Goal: Task Accomplishment & Management: Manage account settings

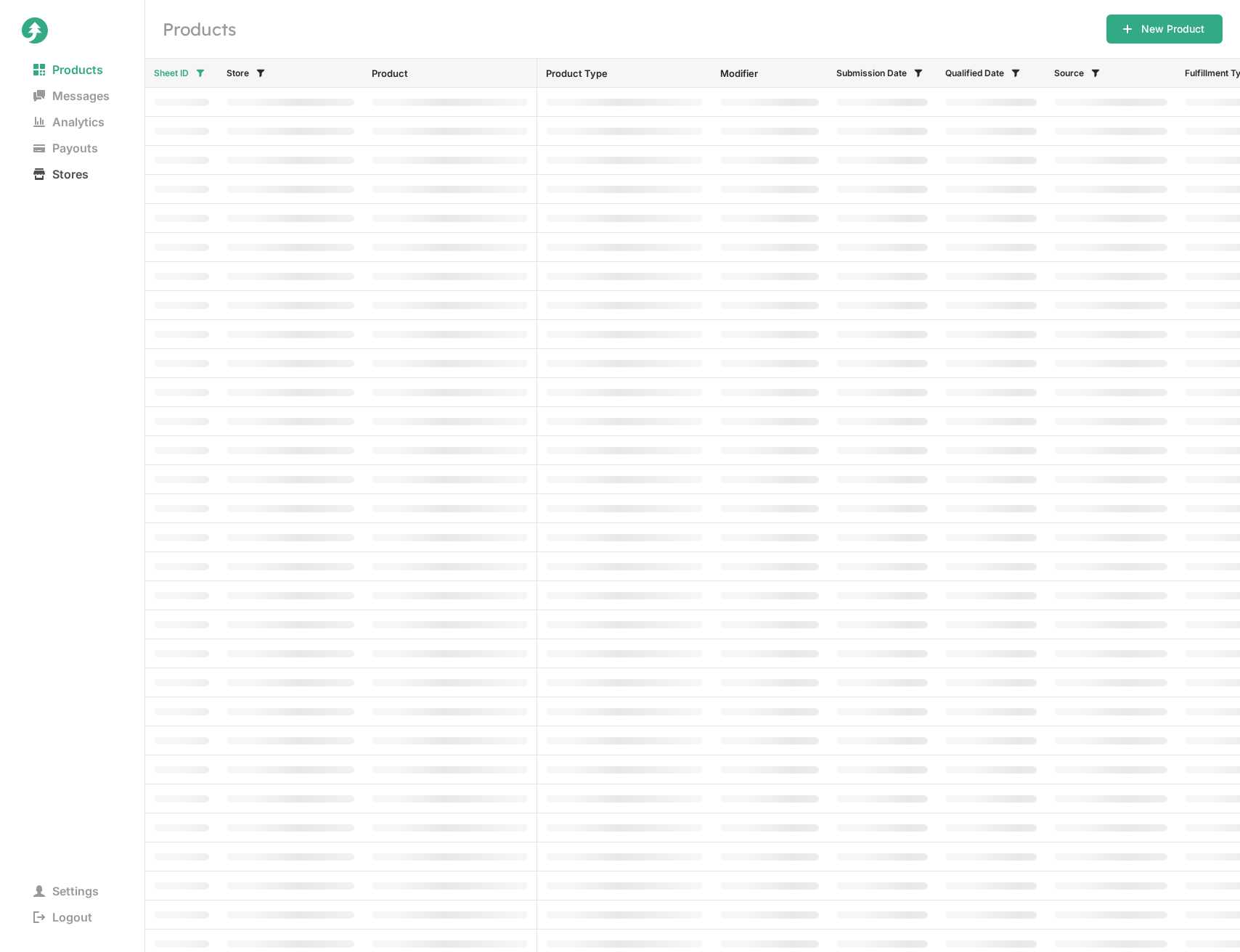
click at [72, 171] on span "Stores" at bounding box center [60, 173] width 78 height 20
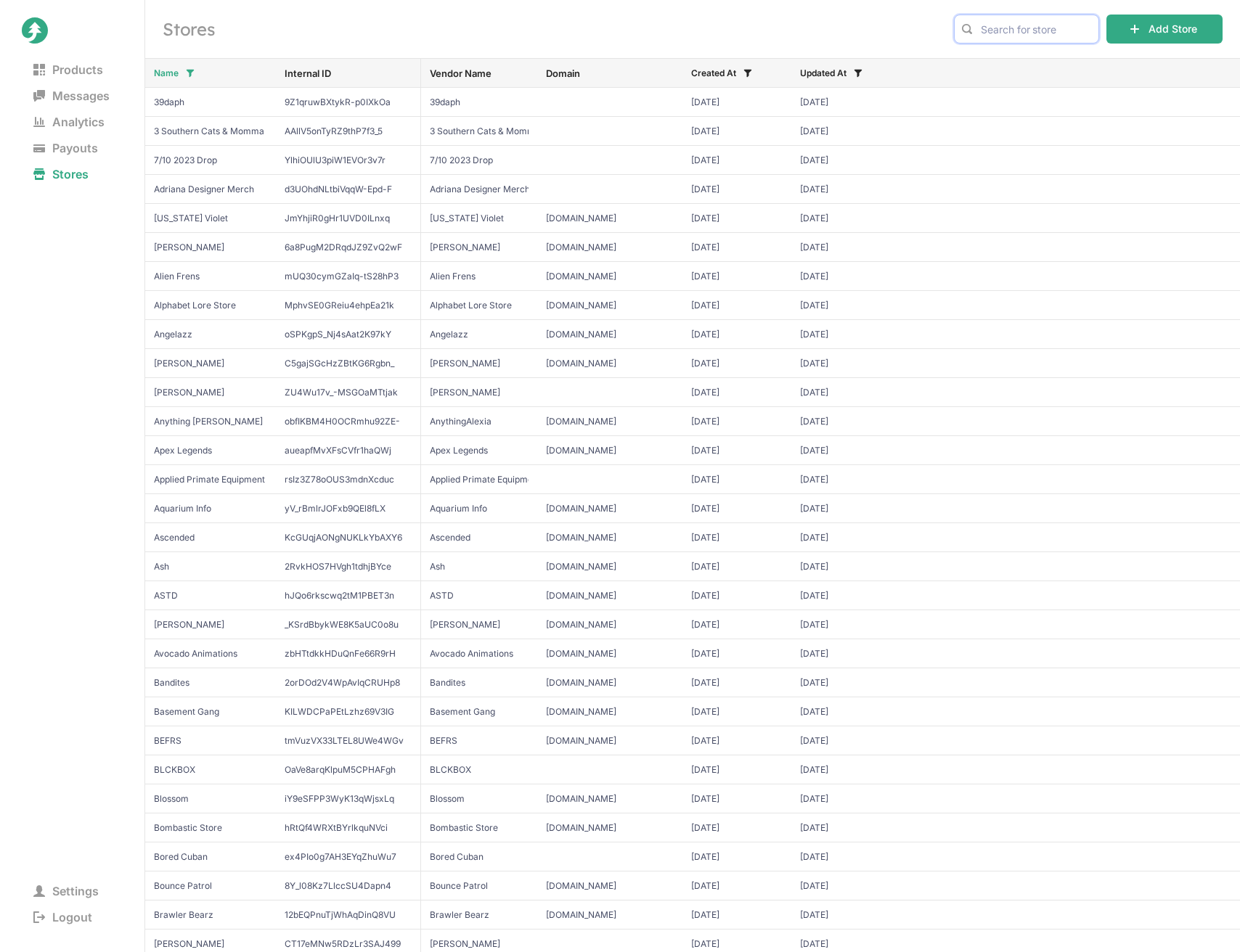
click at [1008, 34] on input "text" at bounding box center [1027, 29] width 145 height 29
paste input "jimmyhere"
type input "jimmy here"
click at [1024, 29] on input "text" at bounding box center [1027, 29] width 145 height 29
type input "JimmyHere"
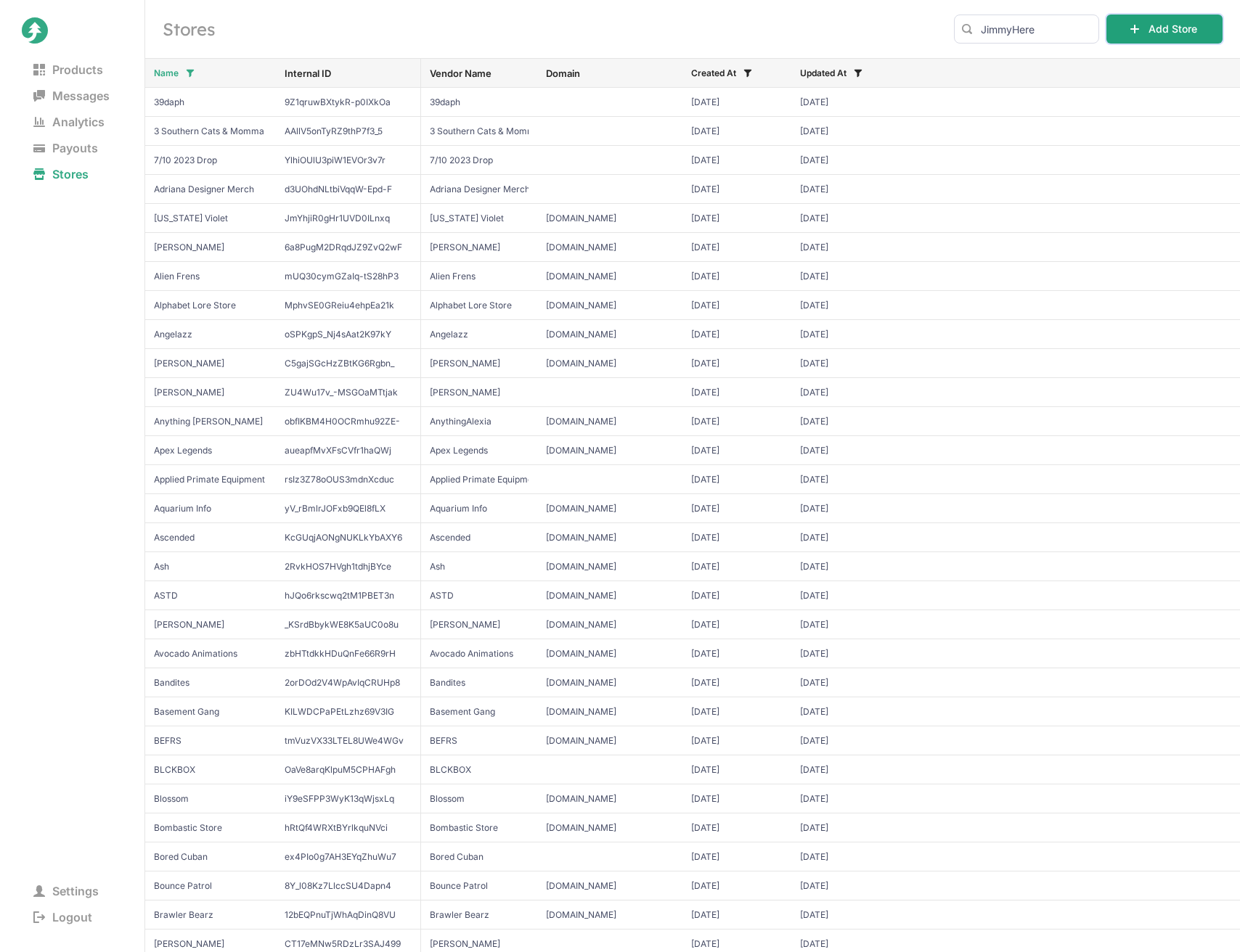
click at [1161, 27] on button "Add Store" at bounding box center [1164, 29] width 116 height 29
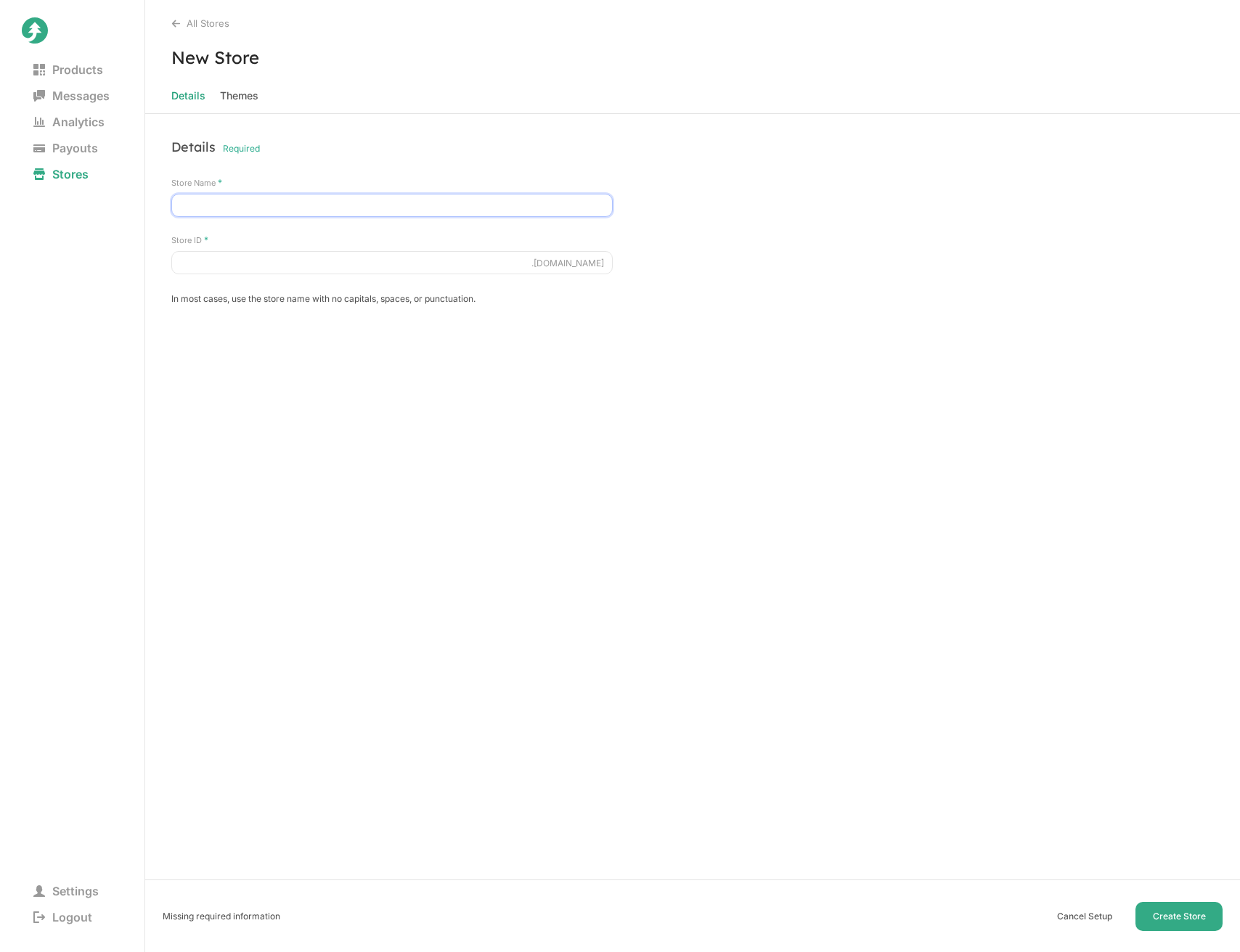
click at [477, 210] on input "Store Name *" at bounding box center [392, 205] width 442 height 23
type input "JimmyHere"
click at [421, 267] on input "Store ID *" at bounding box center [392, 262] width 442 height 23
paste input "jimmyhere"
type input "jimmyhere"
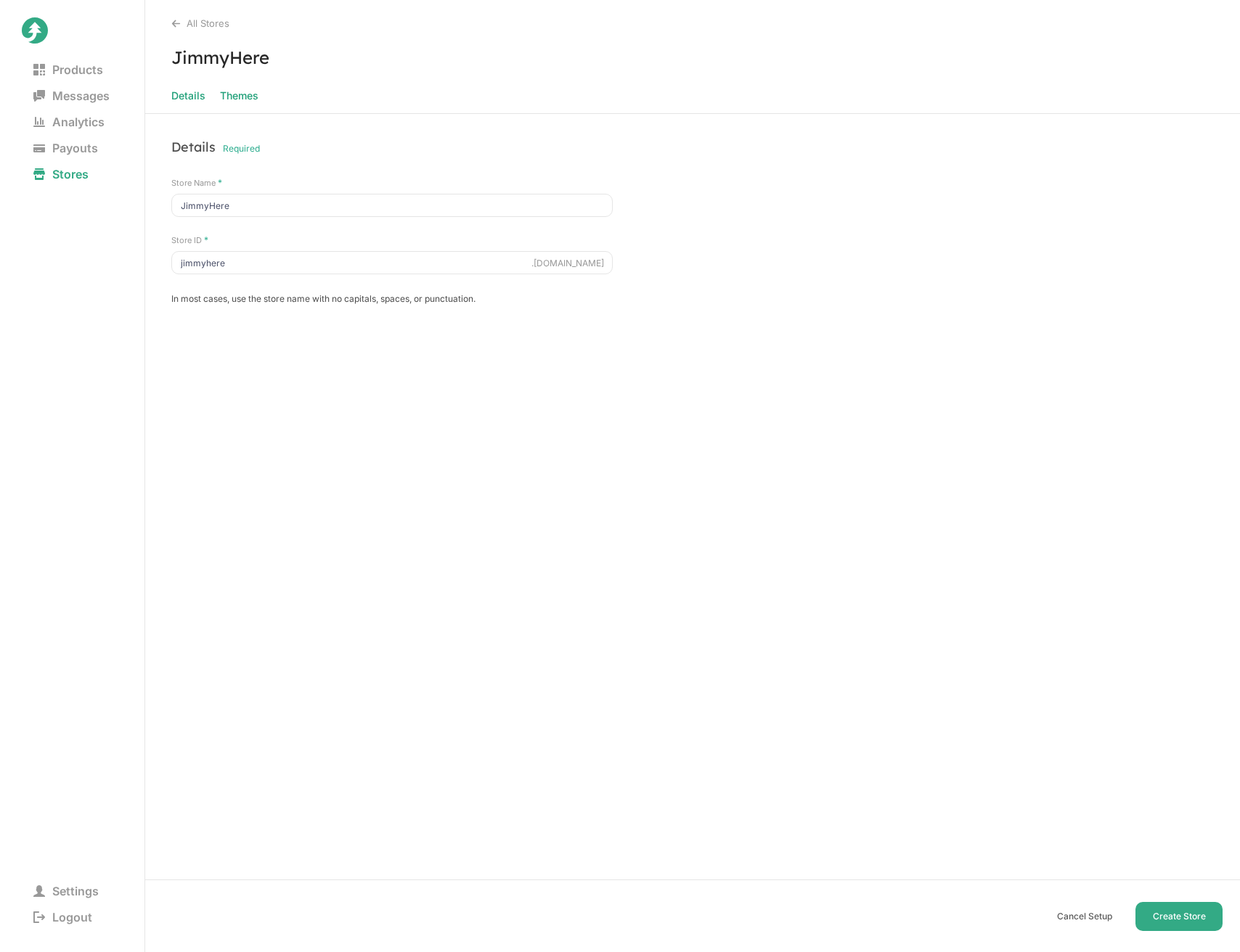
click at [250, 94] on span "Themes" at bounding box center [239, 95] width 39 height 20
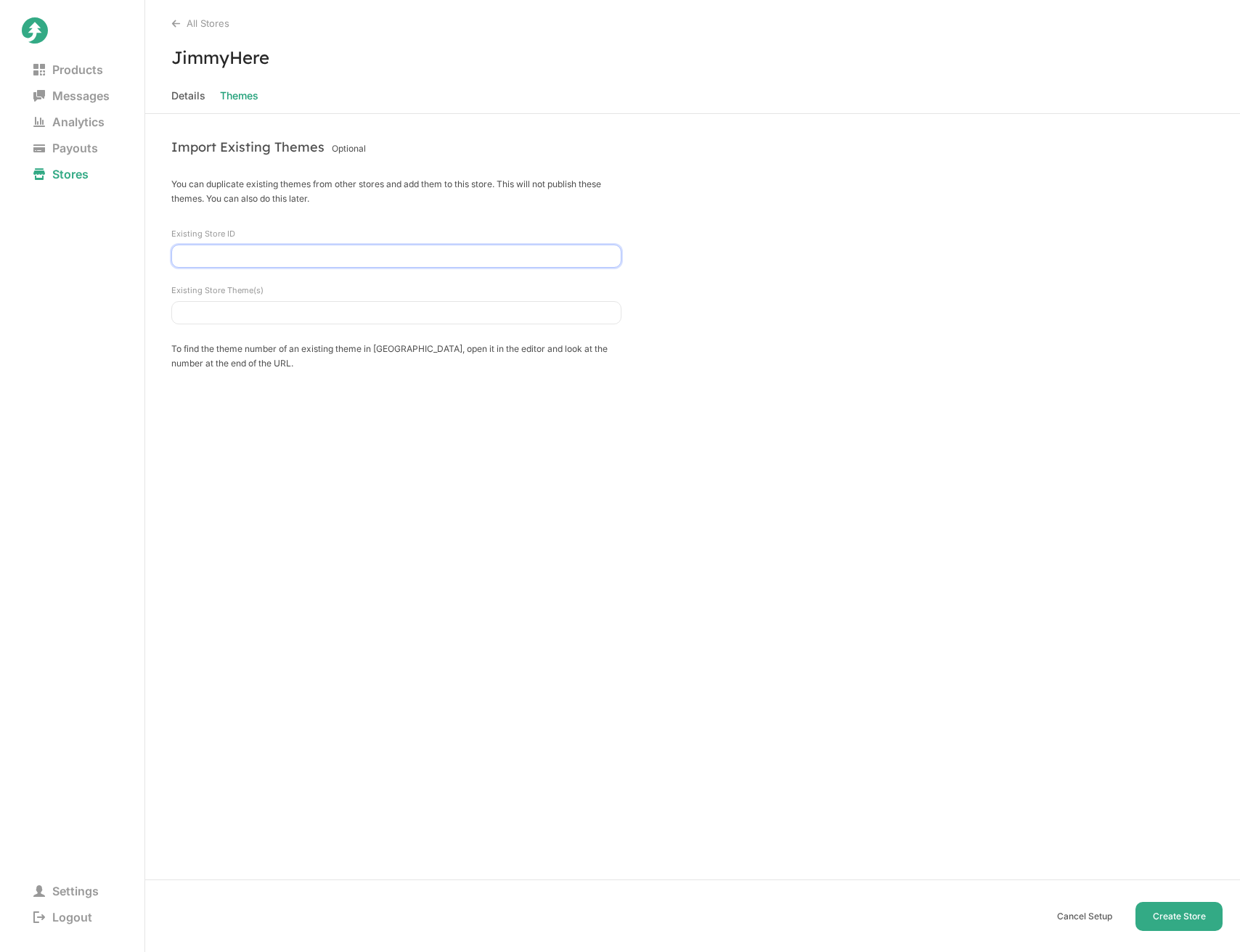
click at [380, 257] on input "Existing Store ID" at bounding box center [396, 257] width 450 height 23
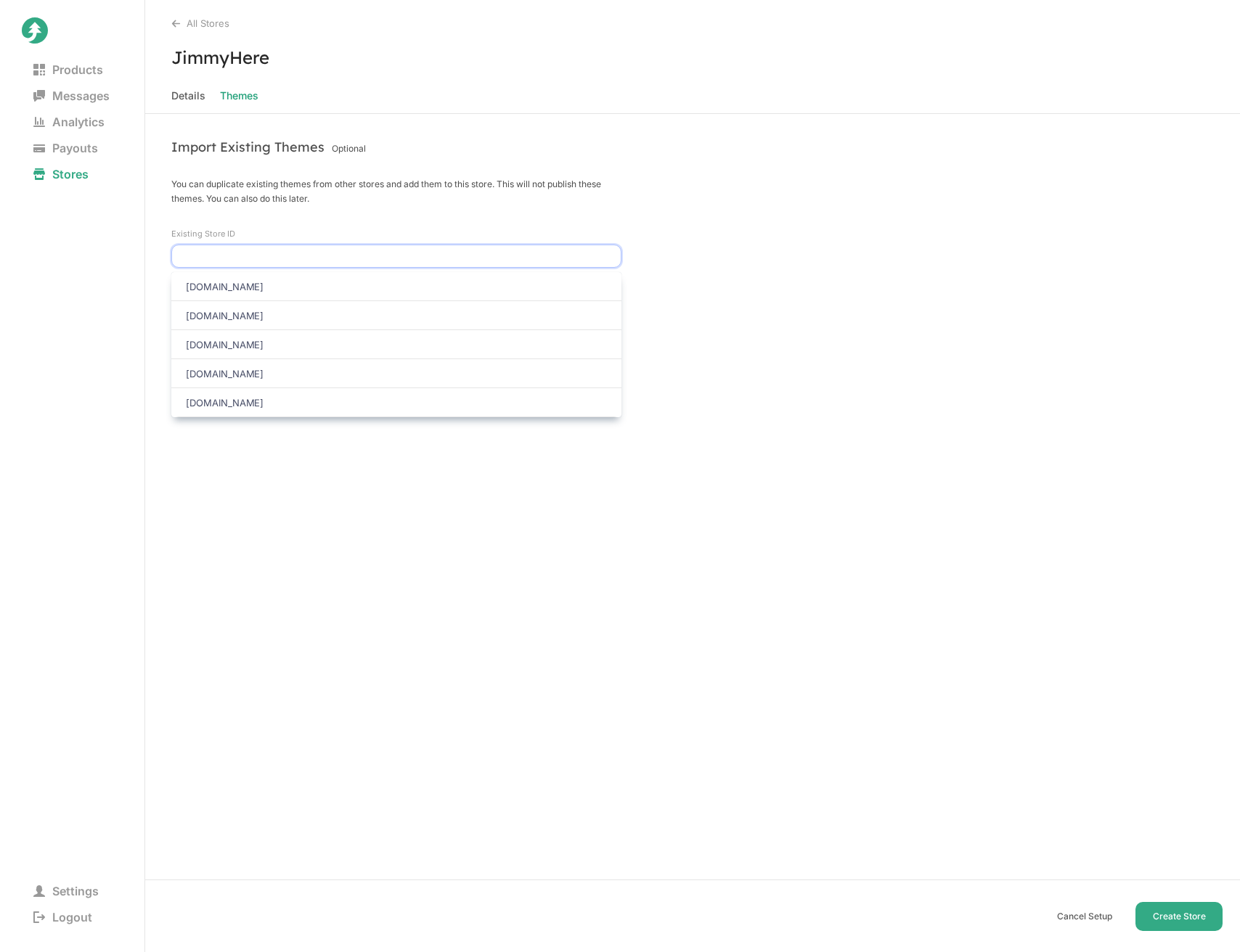
paste input "neurosama.junipercreates.com"
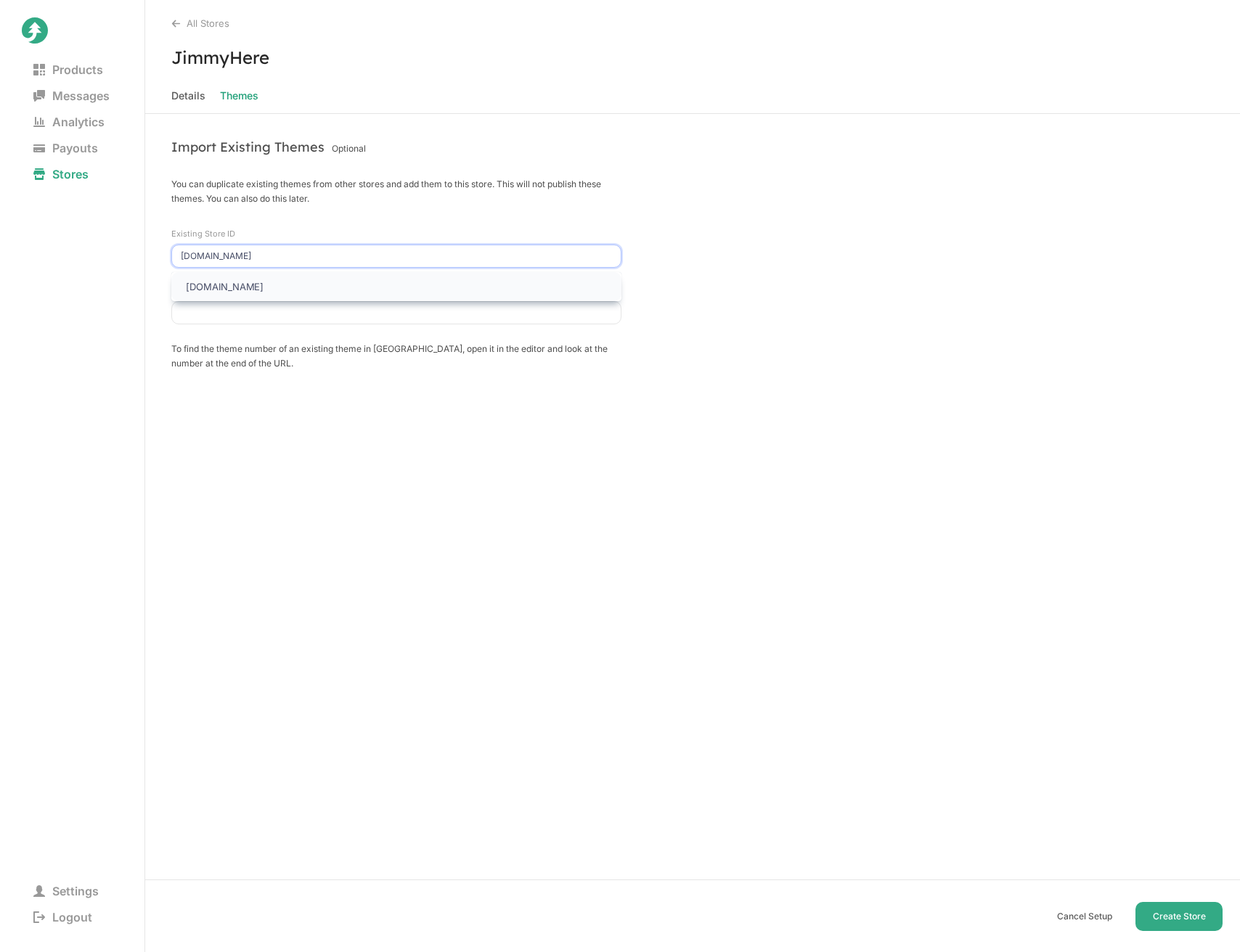
click at [264, 288] on span "neurosama.junipercreates.com" at bounding box center [225, 287] width 78 height 12
type input "neurosama.junipercreates.com"
click at [289, 315] on input "Existing Store Theme(s)" at bounding box center [396, 313] width 450 height 23
type input "6"
type input "7"
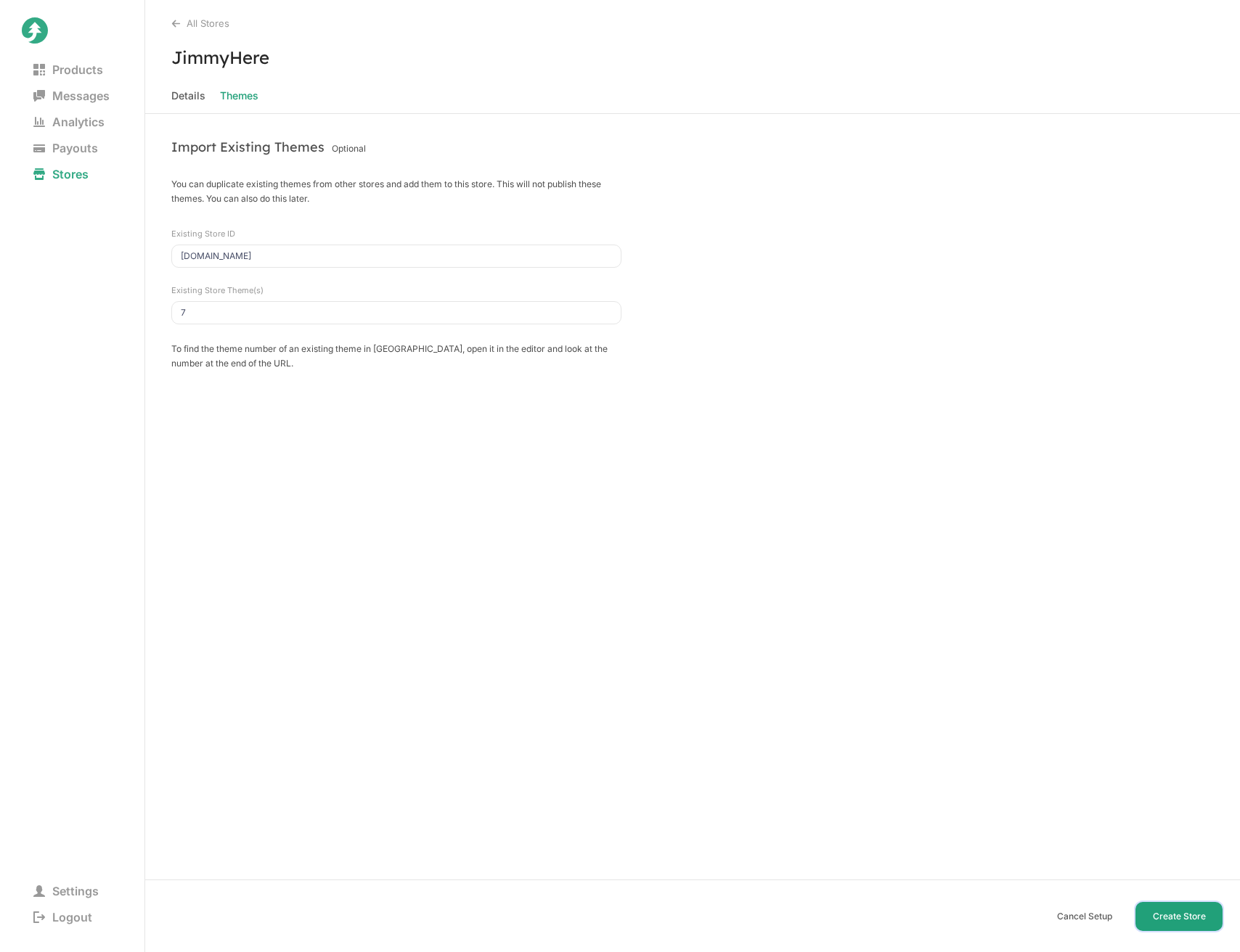
click at [1171, 915] on button "Create Store" at bounding box center [1179, 917] width 87 height 29
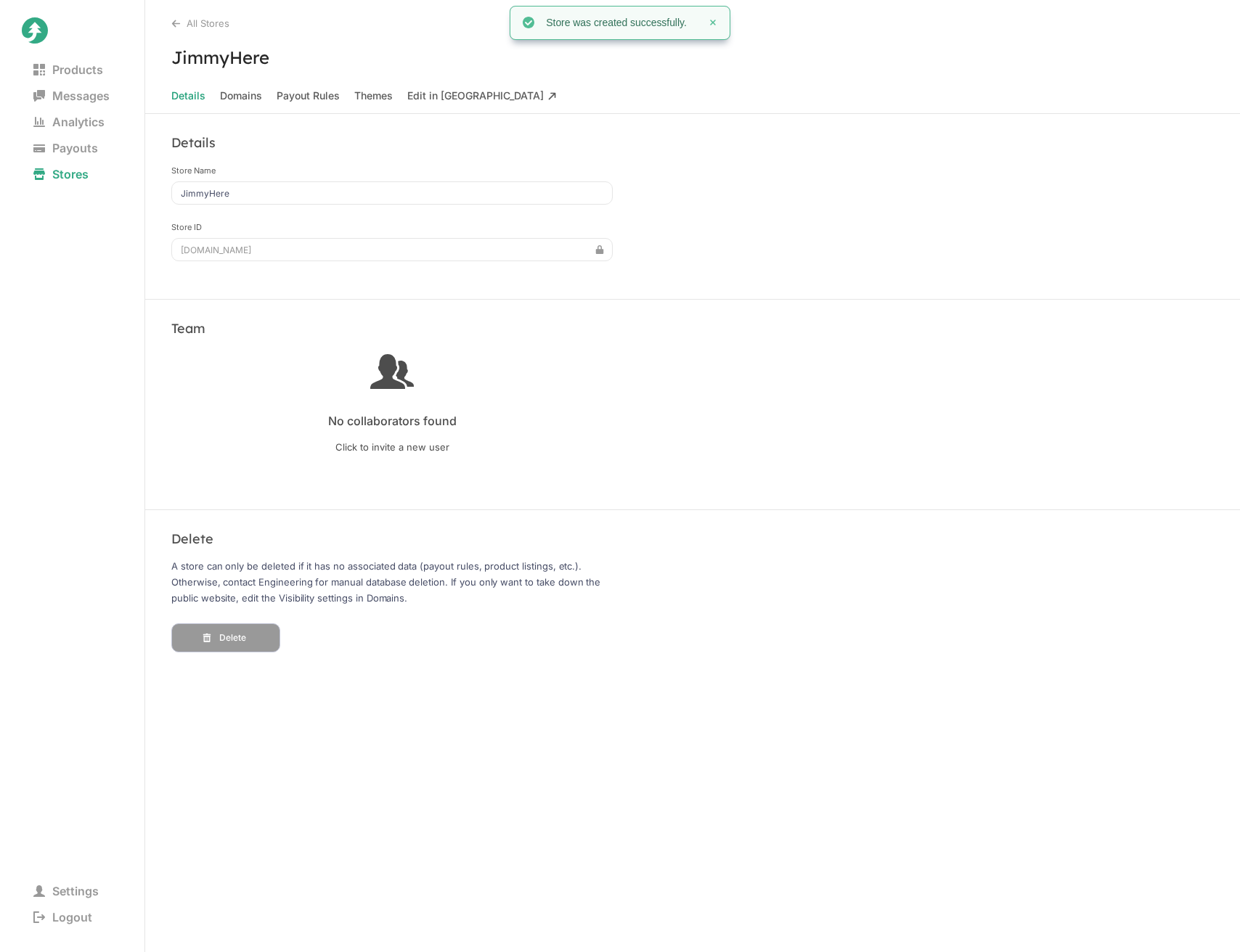
click at [449, 94] on Taiga "Edit in Taiga" at bounding box center [481, 95] width 149 height 20
click at [251, 94] on span "Domains" at bounding box center [240, 95] width 42 height 20
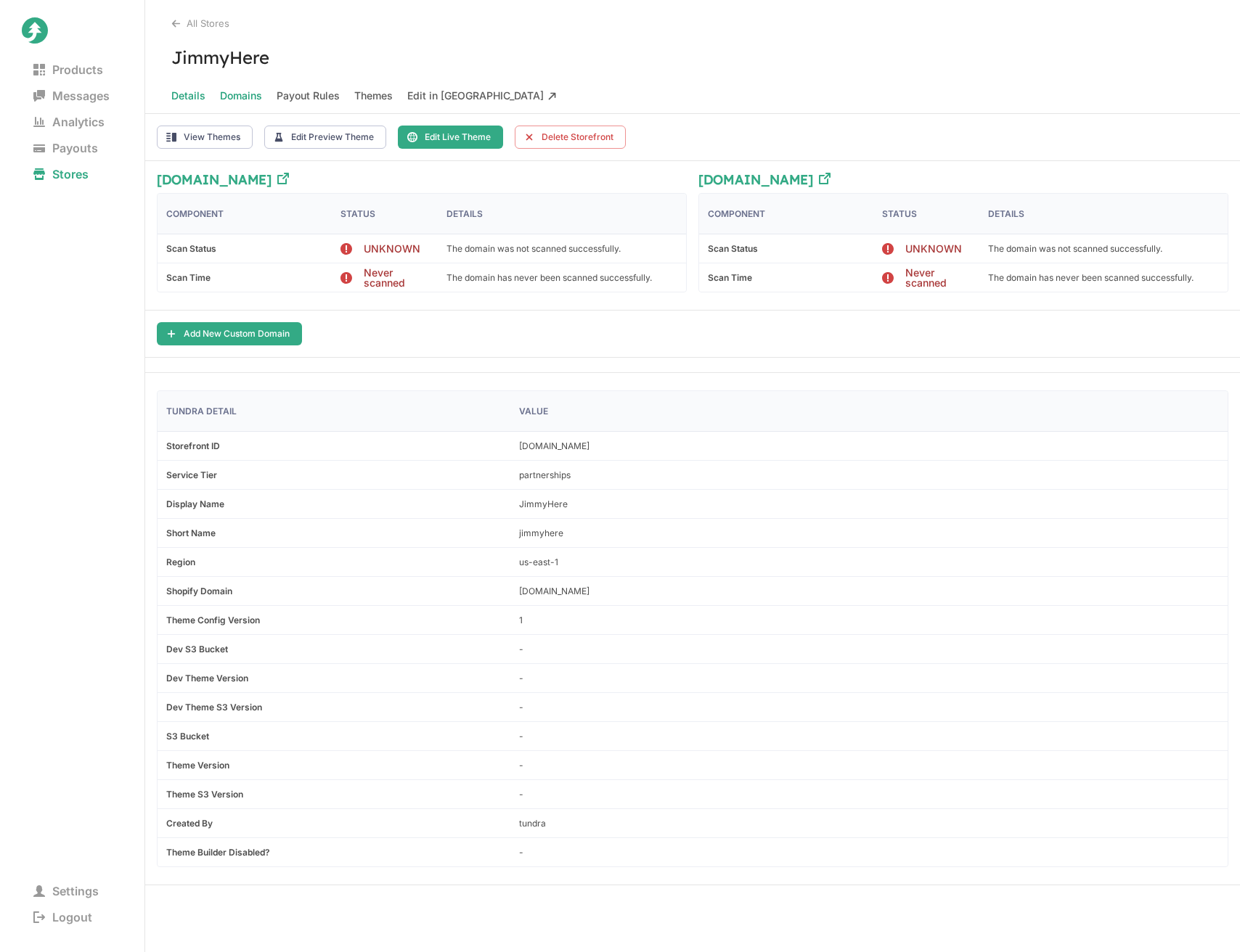
click at [185, 95] on span "Details" at bounding box center [188, 95] width 34 height 20
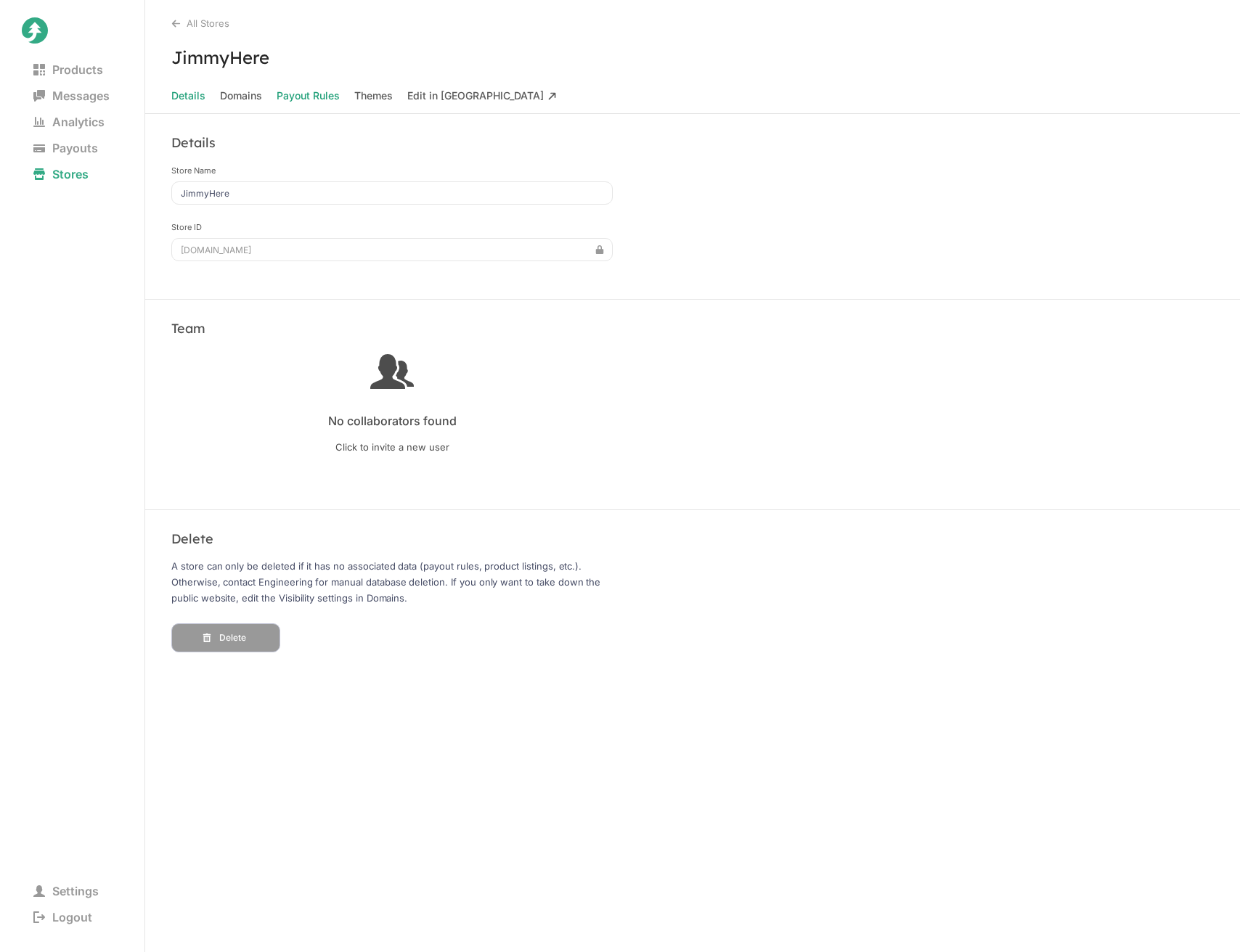
click at [325, 98] on Rules "Payout Rules" at bounding box center [308, 95] width 63 height 20
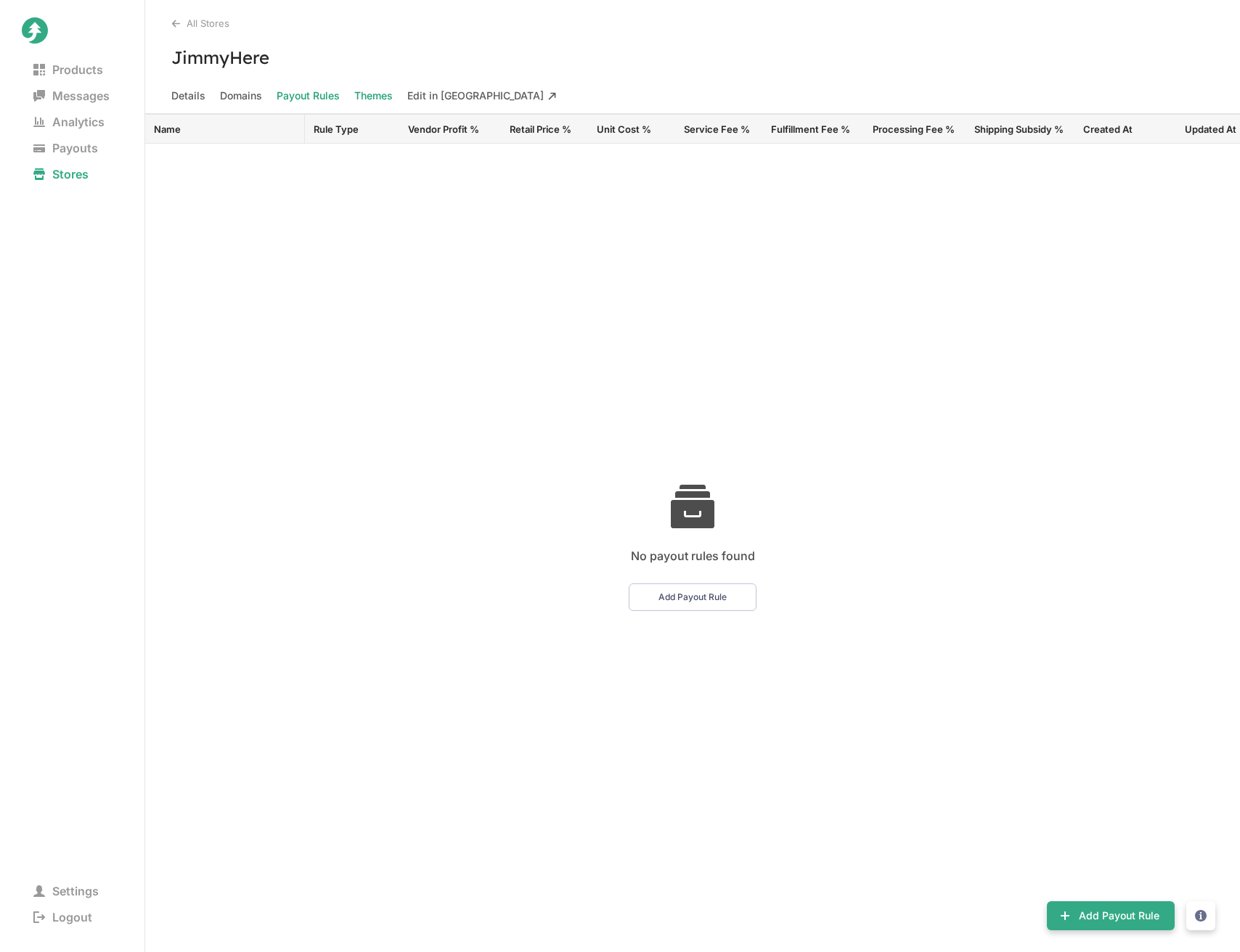
click at [371, 97] on span "Themes" at bounding box center [374, 95] width 39 height 20
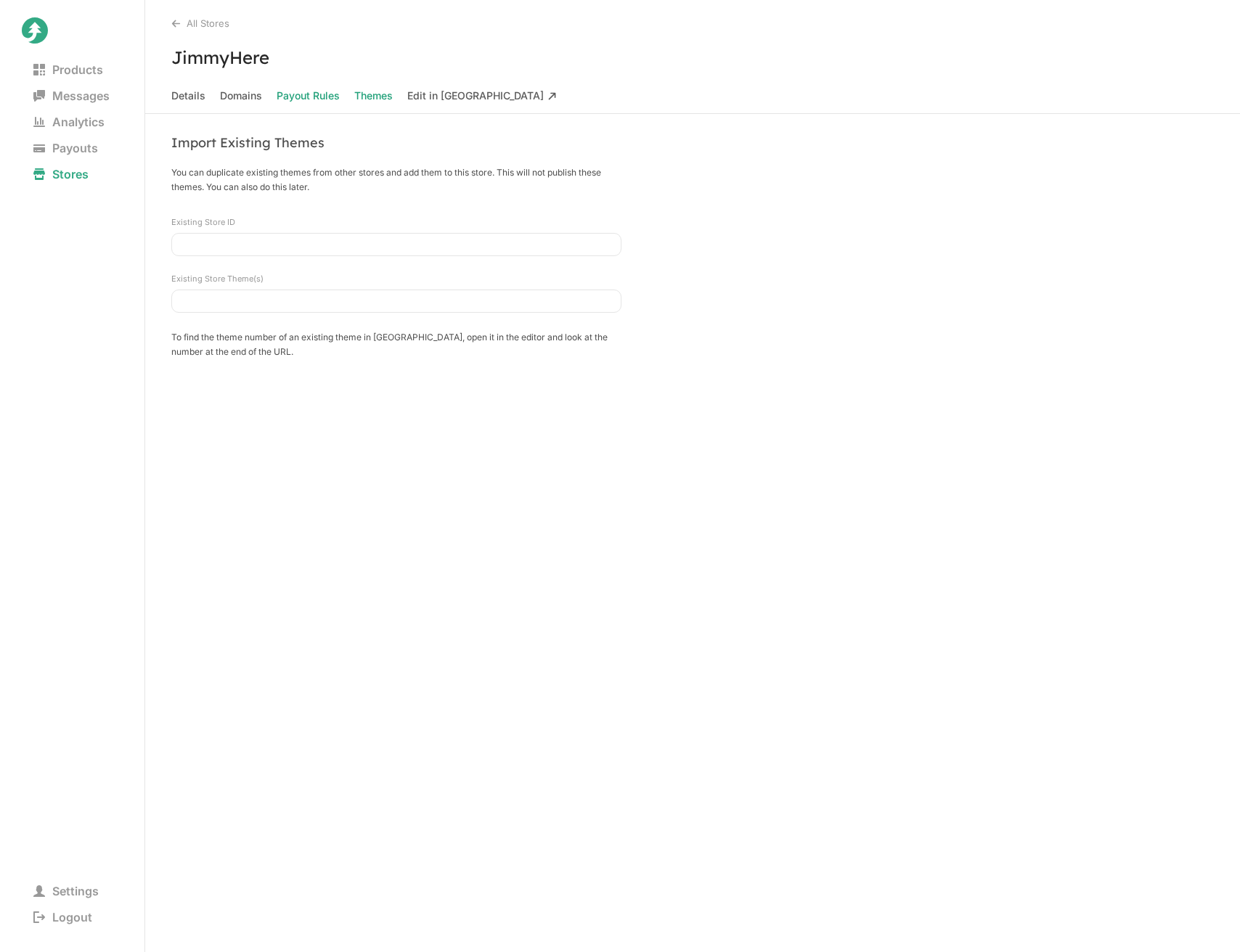
click at [301, 93] on Rules "Payout Rules" at bounding box center [308, 95] width 63 height 20
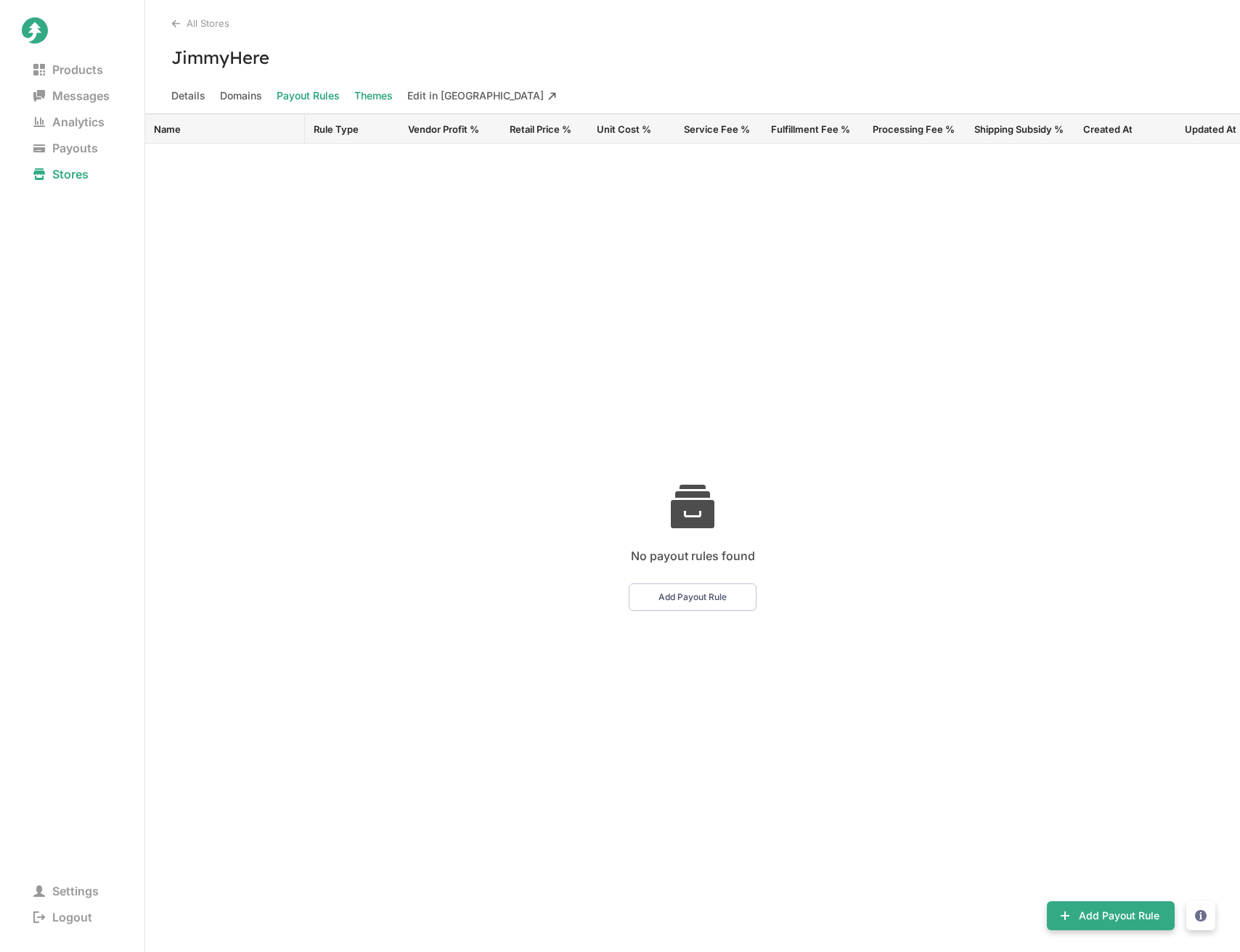
click at [371, 94] on span "Themes" at bounding box center [374, 95] width 39 height 20
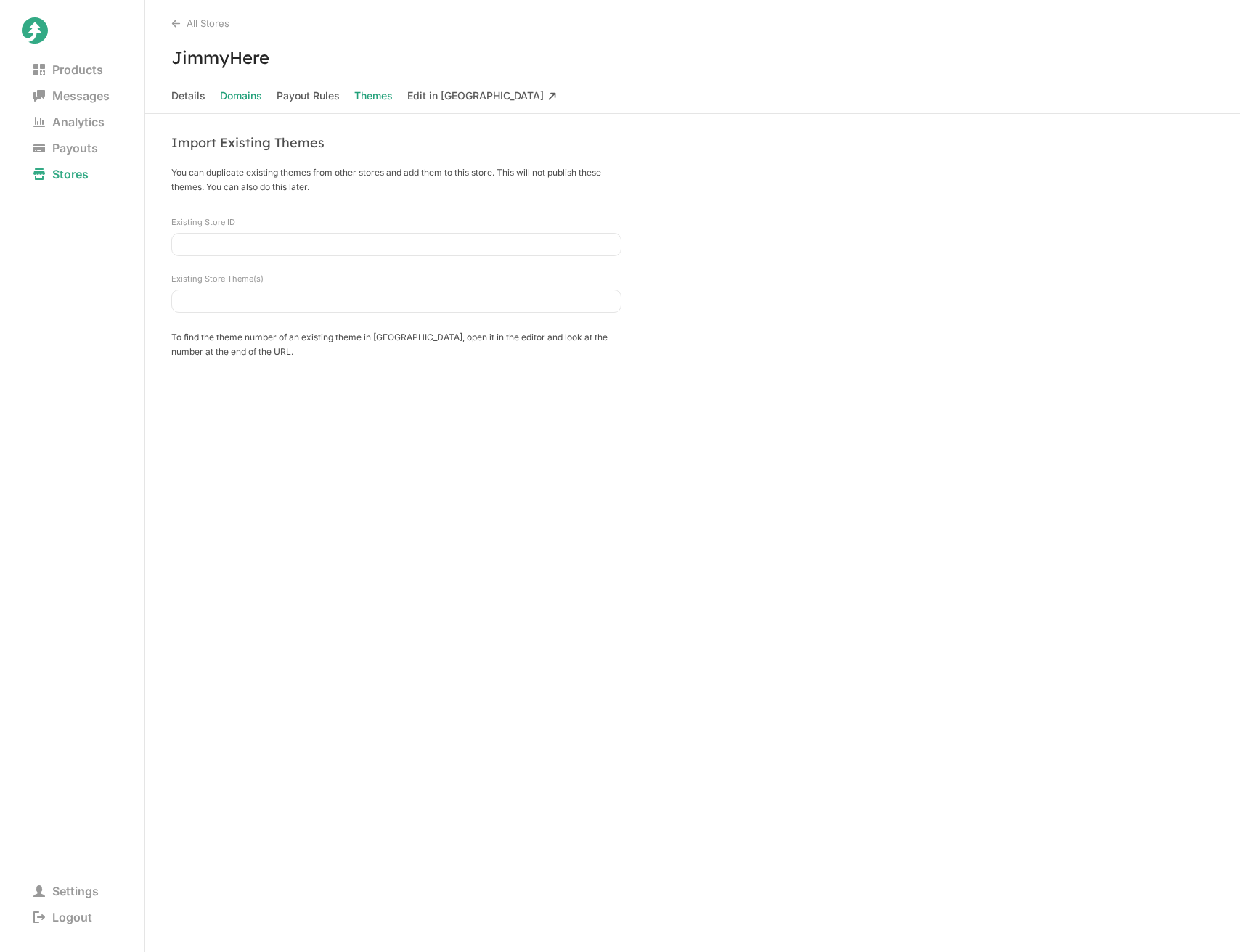
click at [232, 99] on span "Domains" at bounding box center [240, 95] width 42 height 20
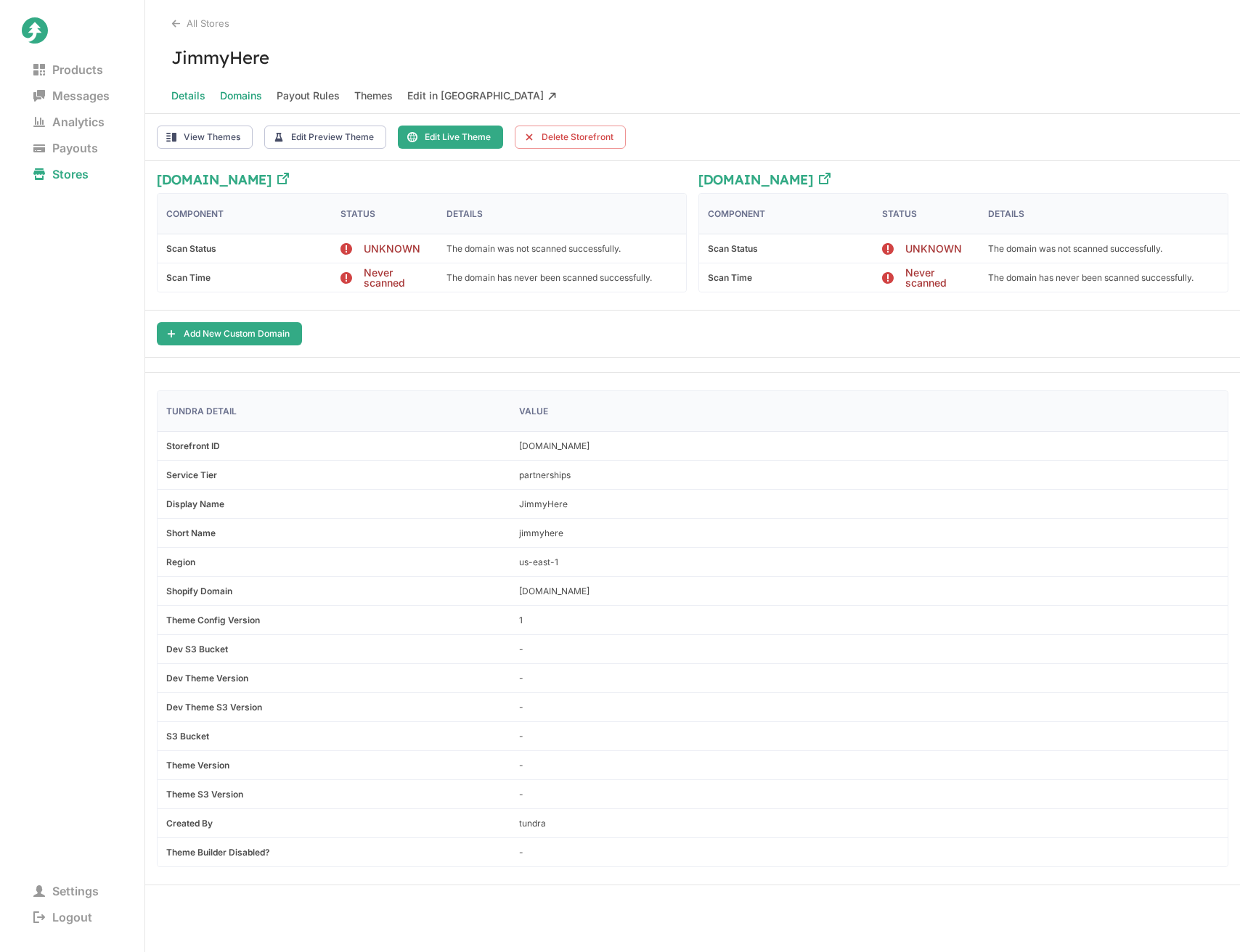
click at [181, 102] on span "Details" at bounding box center [188, 95] width 34 height 20
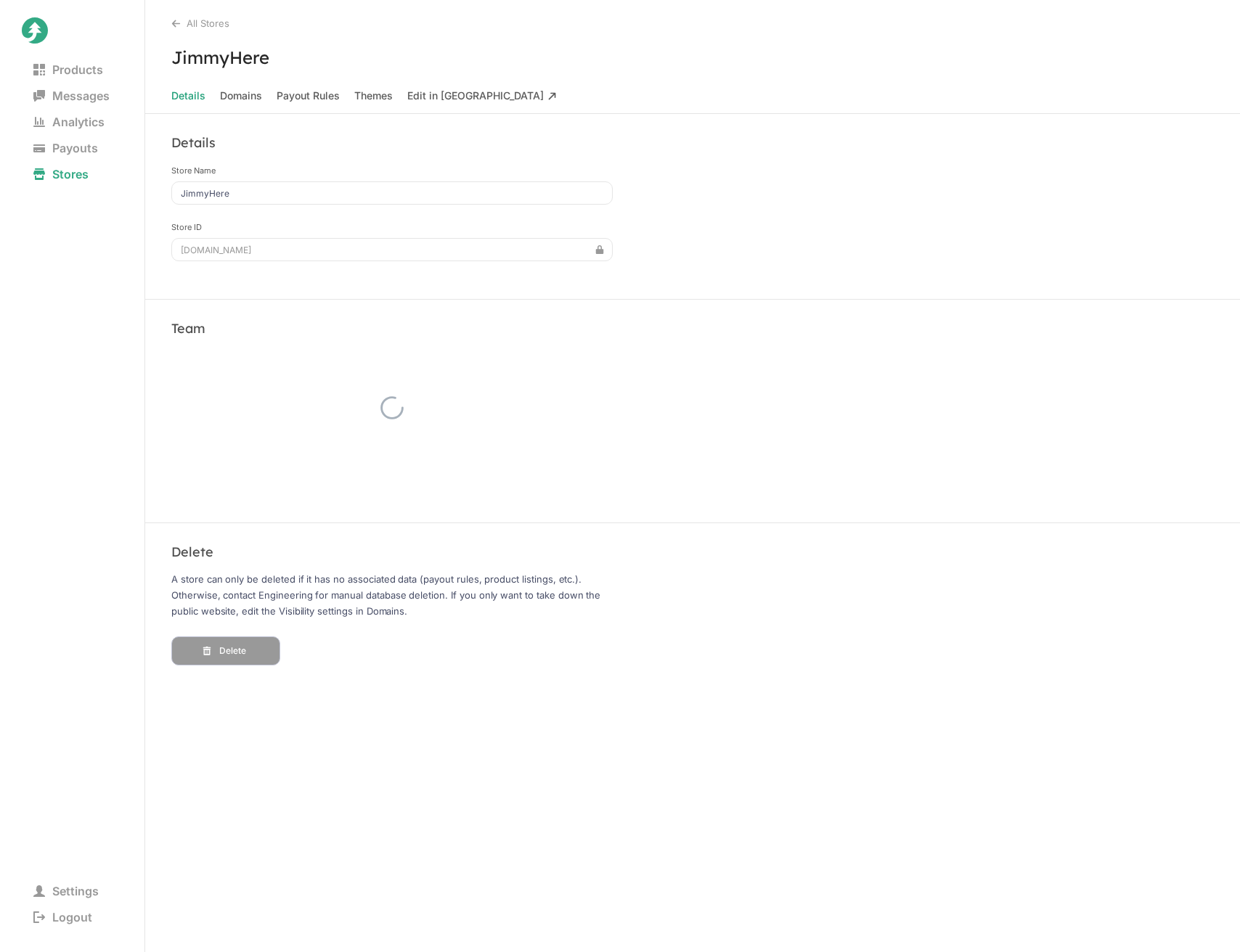
click at [194, 19] on div "All Stores" at bounding box center [705, 23] width 1069 height 12
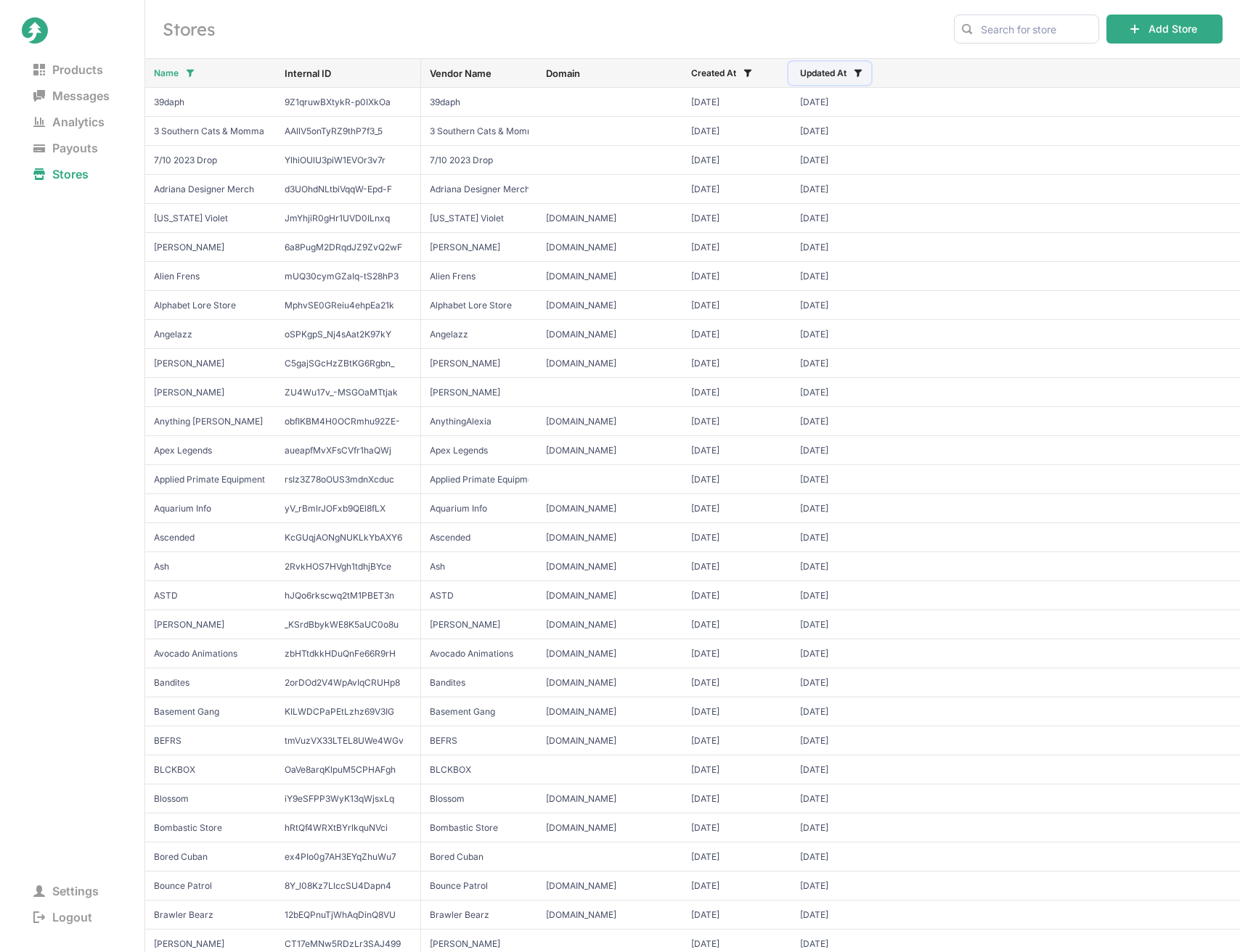
click at [833, 71] on button "Updated At" at bounding box center [829, 74] width 82 height 23
click at [867, 167] on span "Sort Z-A" at bounding box center [929, 168] width 201 height 15
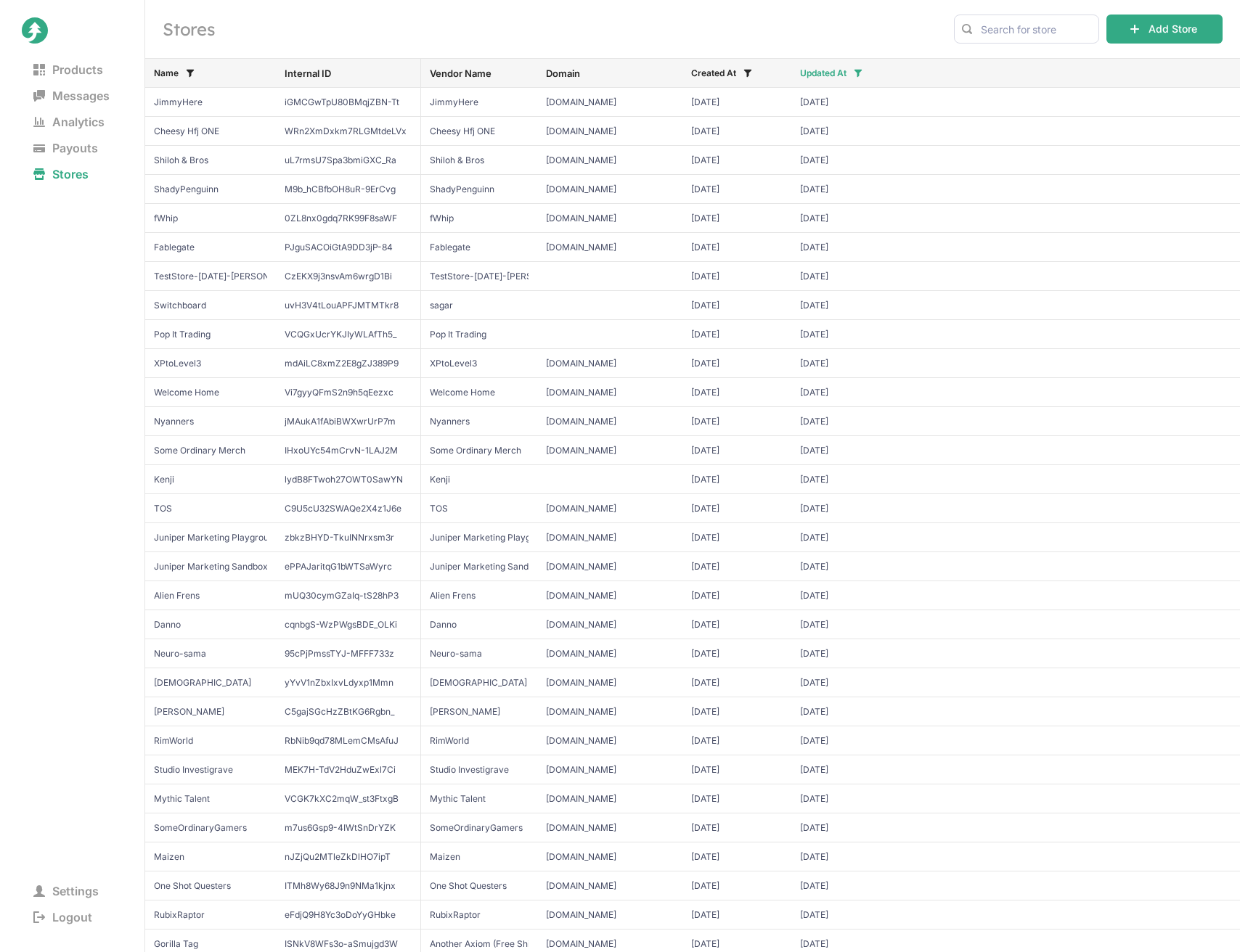
click at [711, 29] on h2 "Stores" at bounding box center [549, 29] width 774 height 23
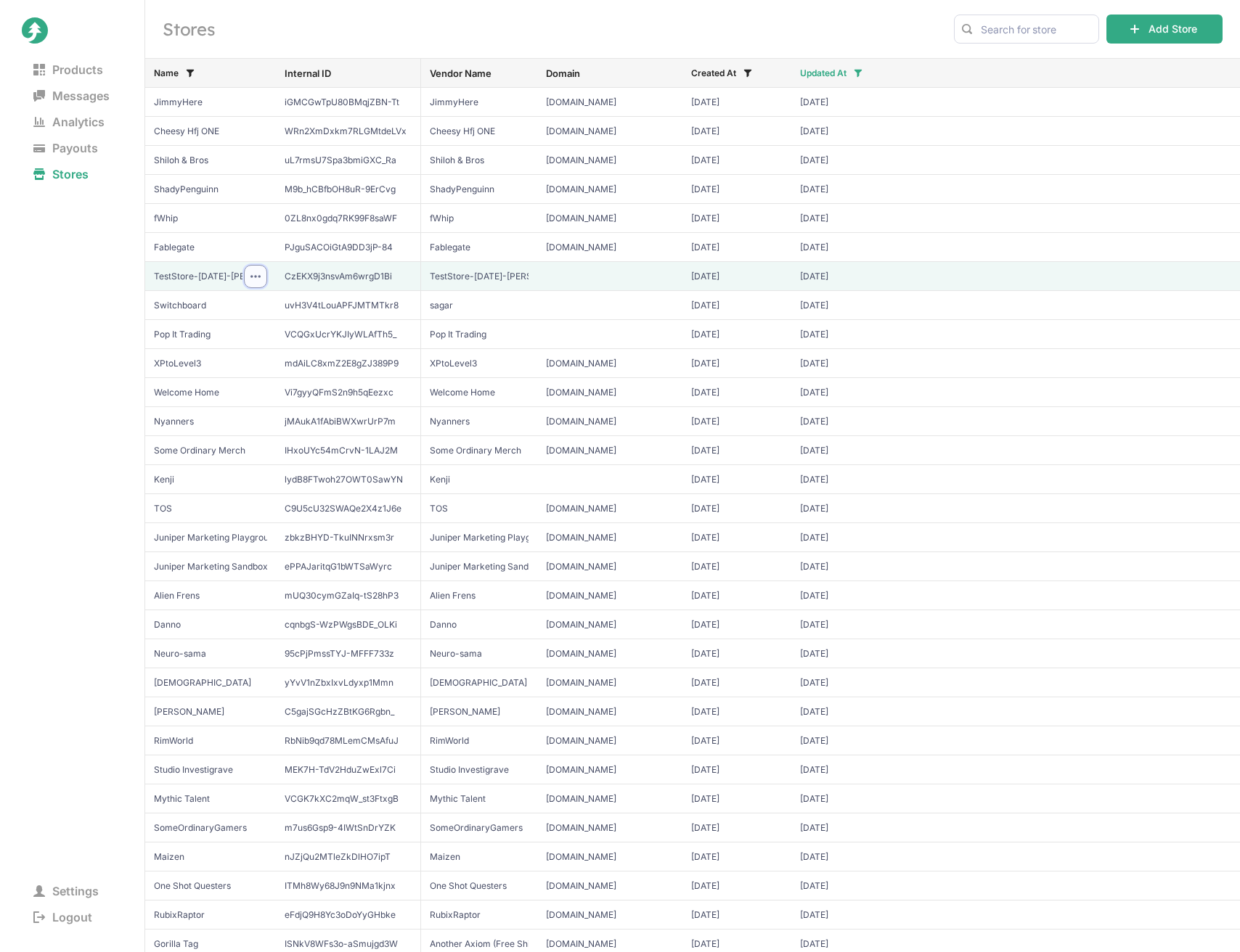
click at [257, 277] on icon at bounding box center [256, 276] width 10 height 10
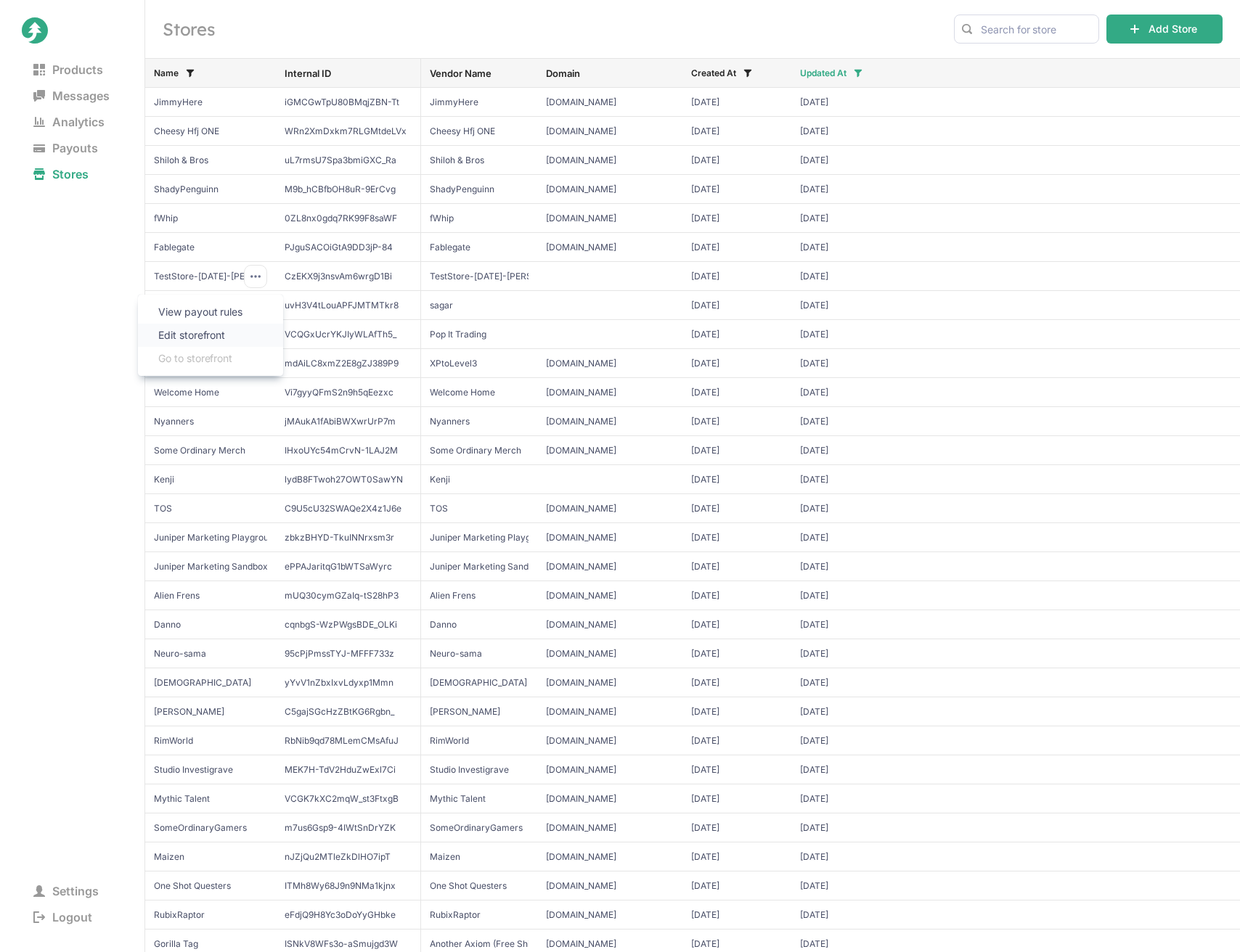
click at [235, 330] on span "Edit storefront" at bounding box center [210, 335] width 105 height 15
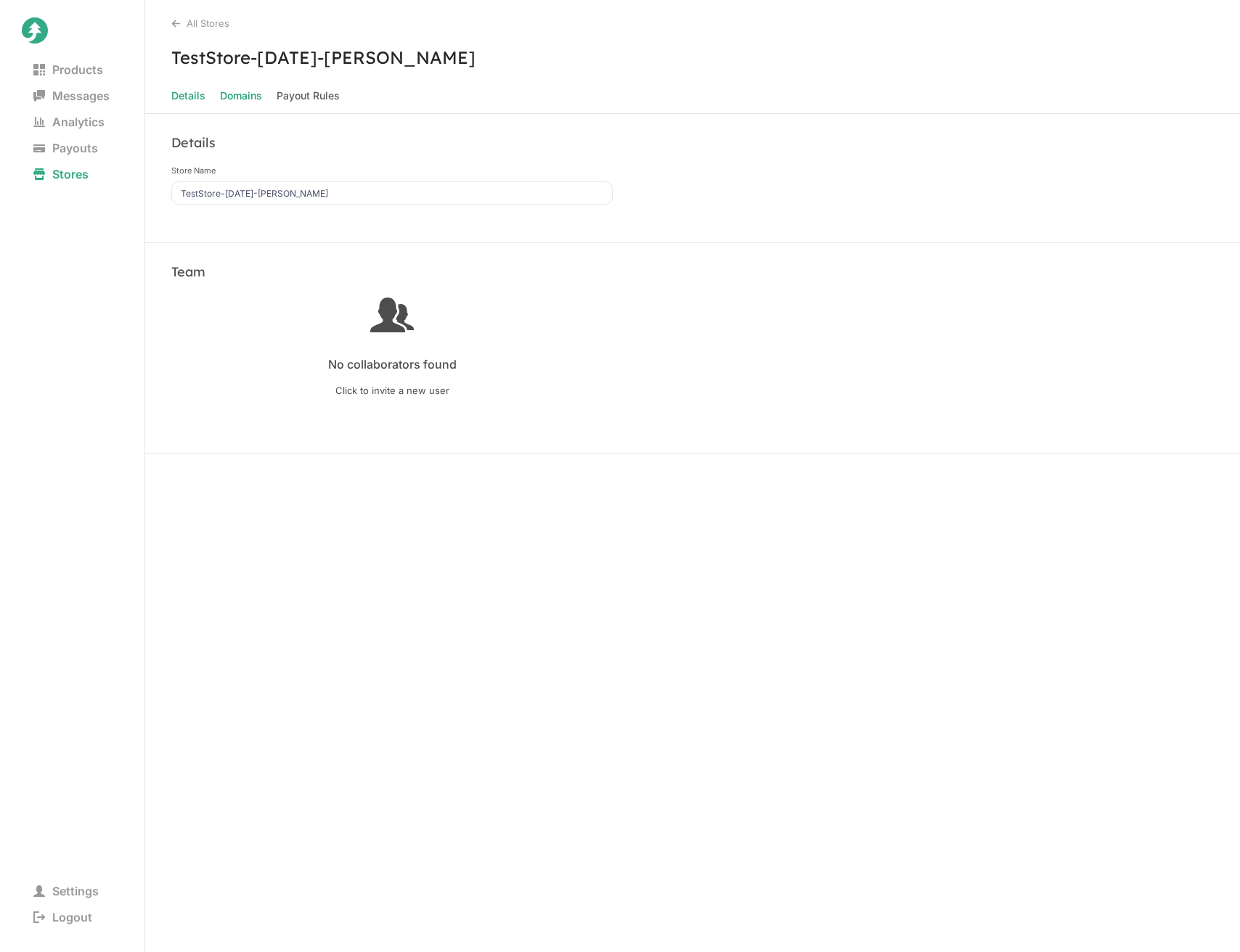
click at [236, 92] on span "Domains" at bounding box center [240, 95] width 42 height 20
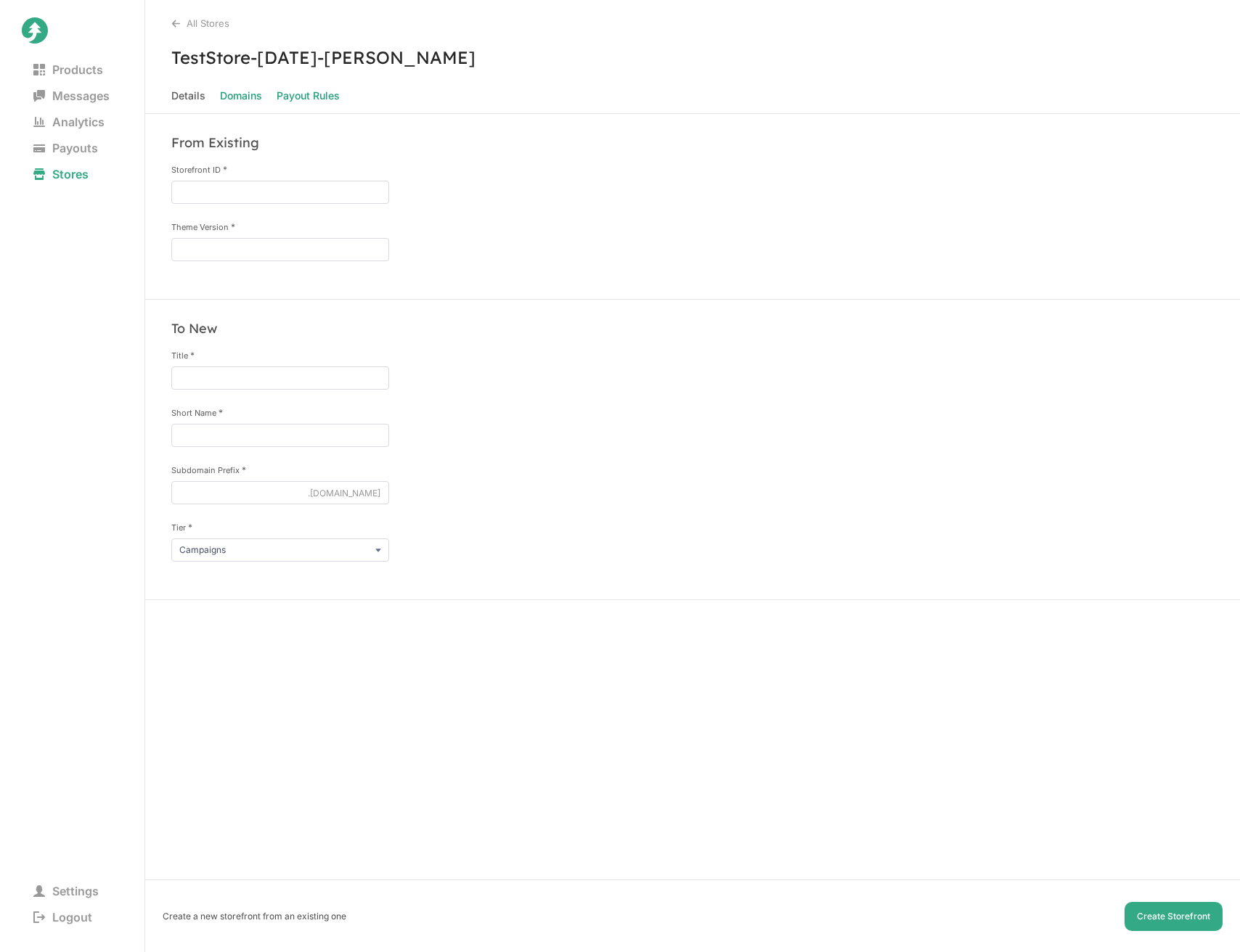
click at [312, 101] on Rules "Payout Rules" at bounding box center [308, 95] width 63 height 20
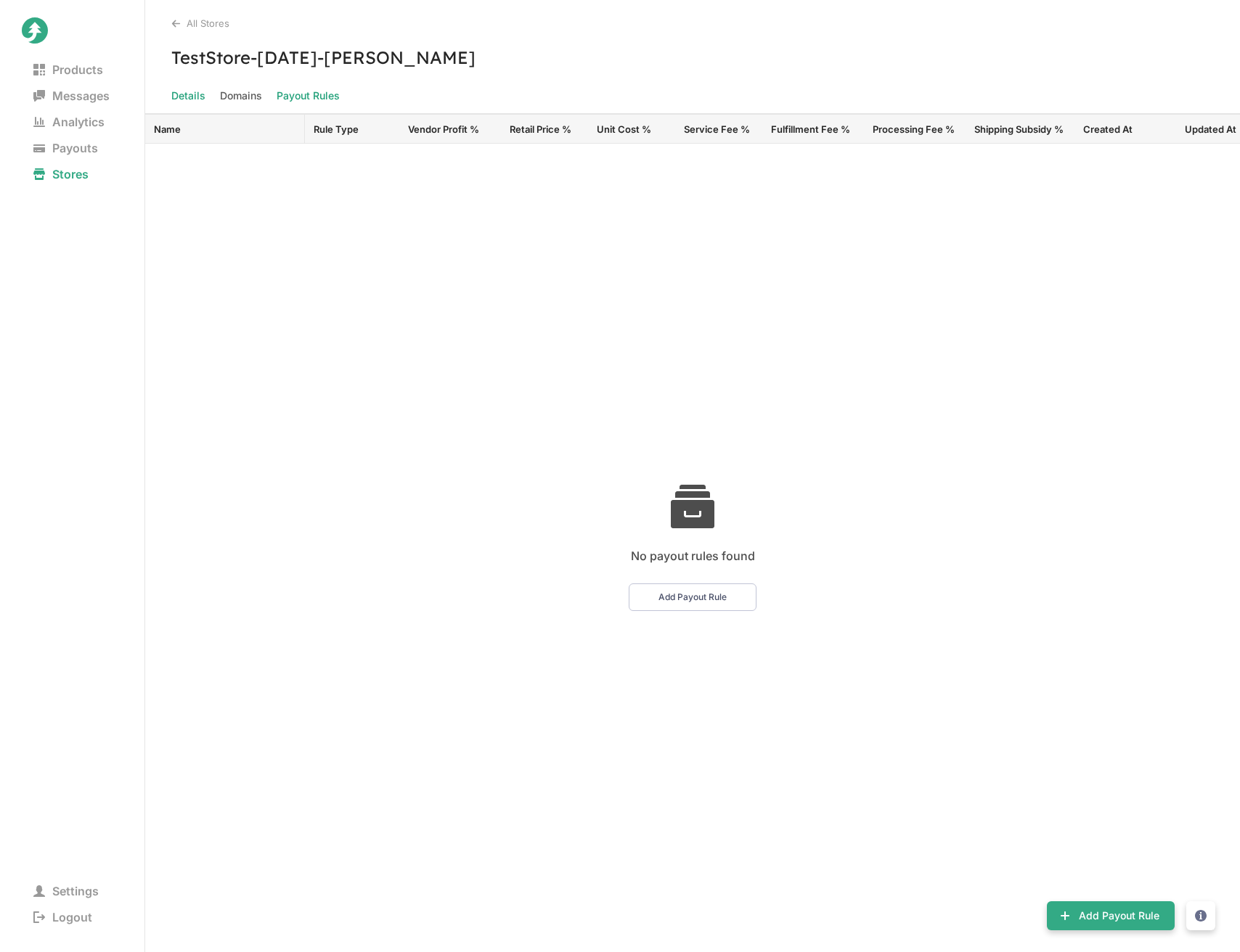
click at [183, 94] on span "Details" at bounding box center [188, 95] width 34 height 20
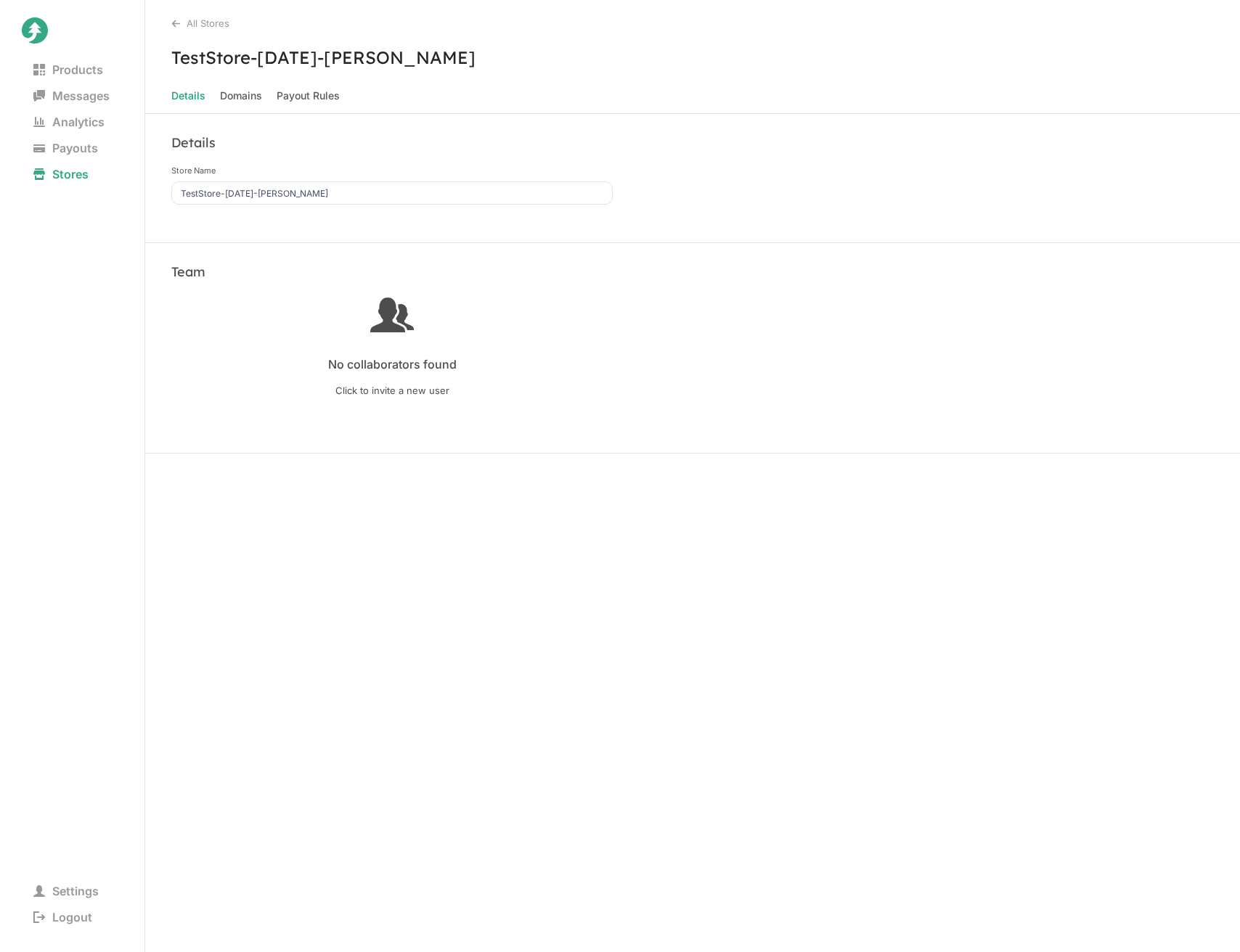
click at [517, 135] on div "Details" at bounding box center [392, 142] width 442 height 16
